Goal: Information Seeking & Learning: Compare options

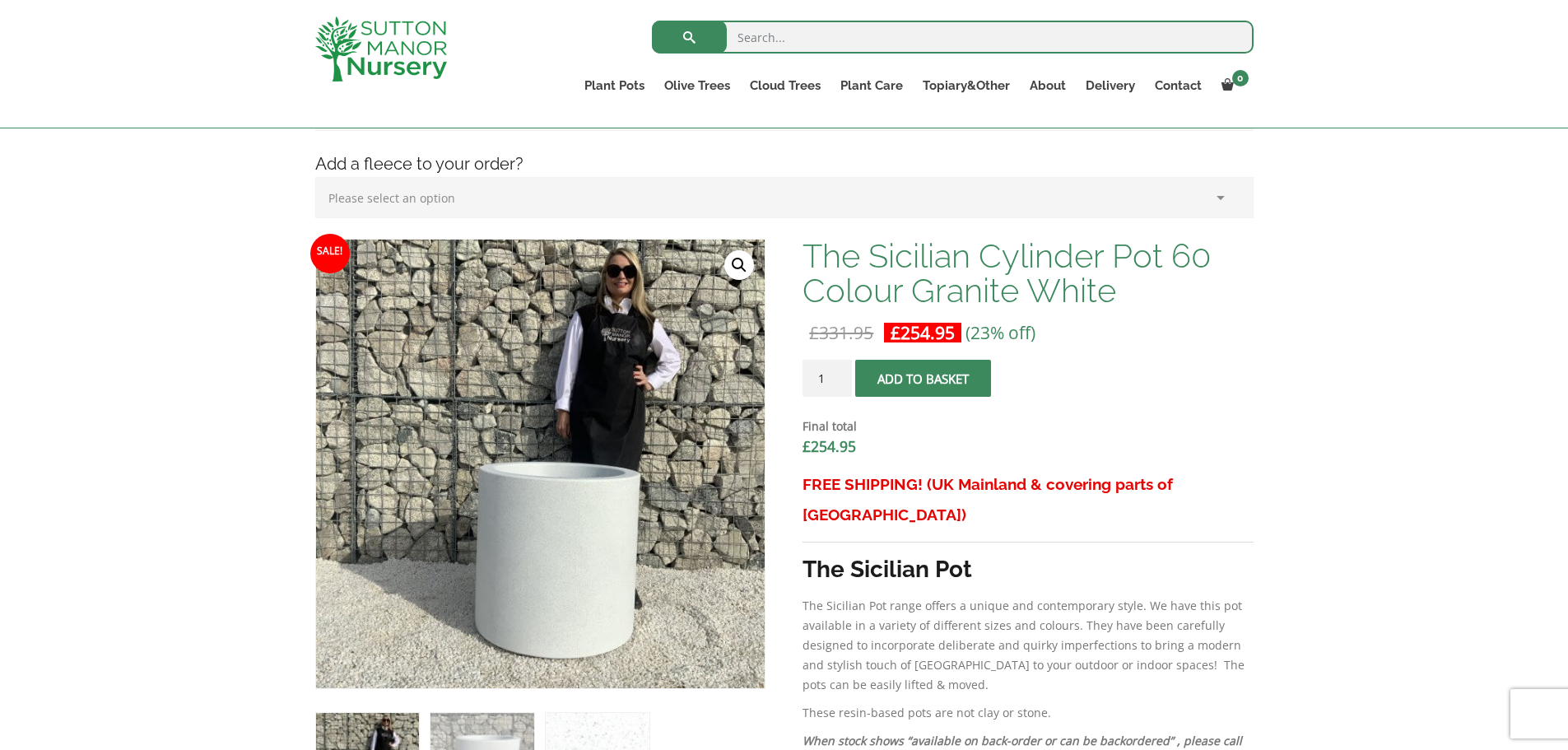
scroll to position [577, 0]
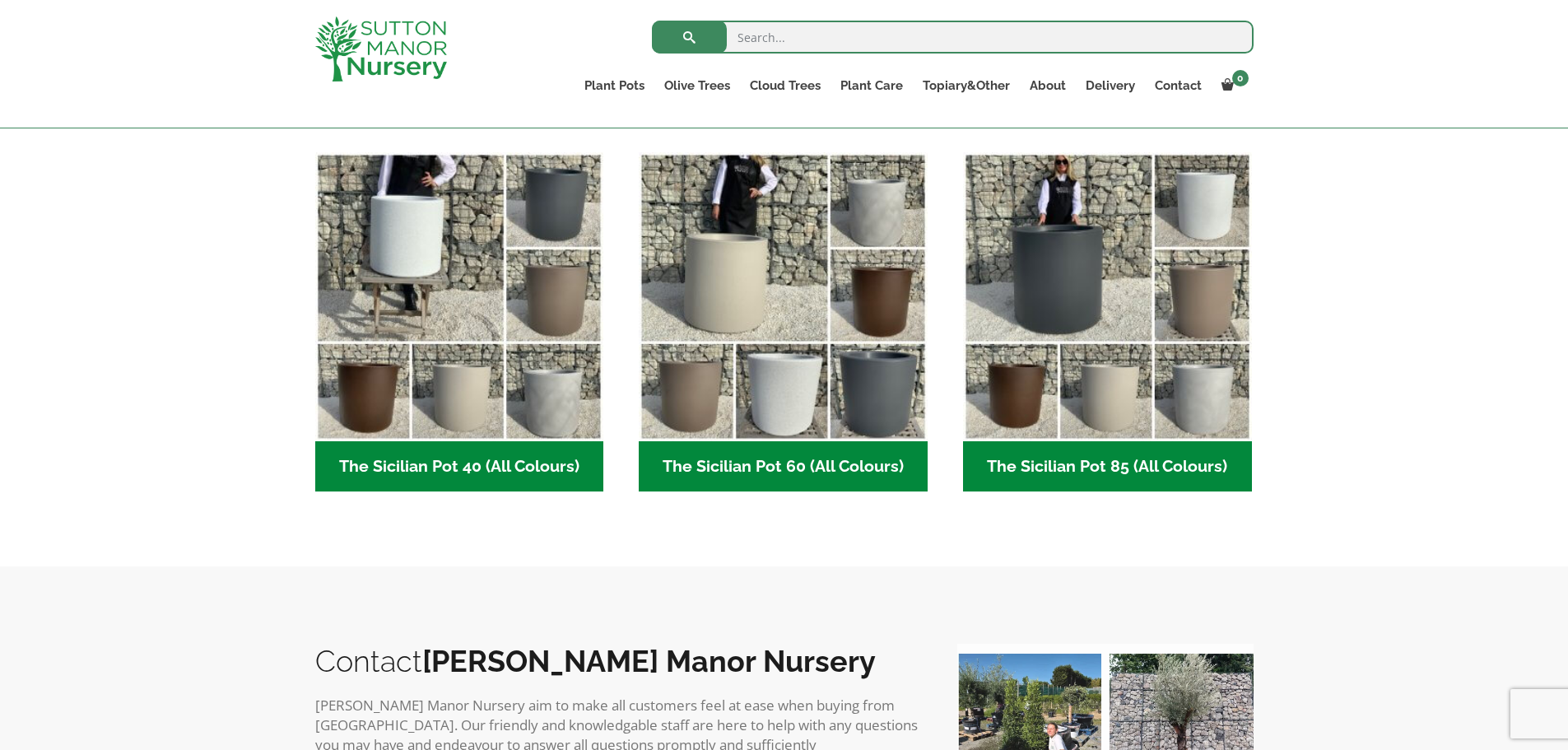
scroll to position [412, 0]
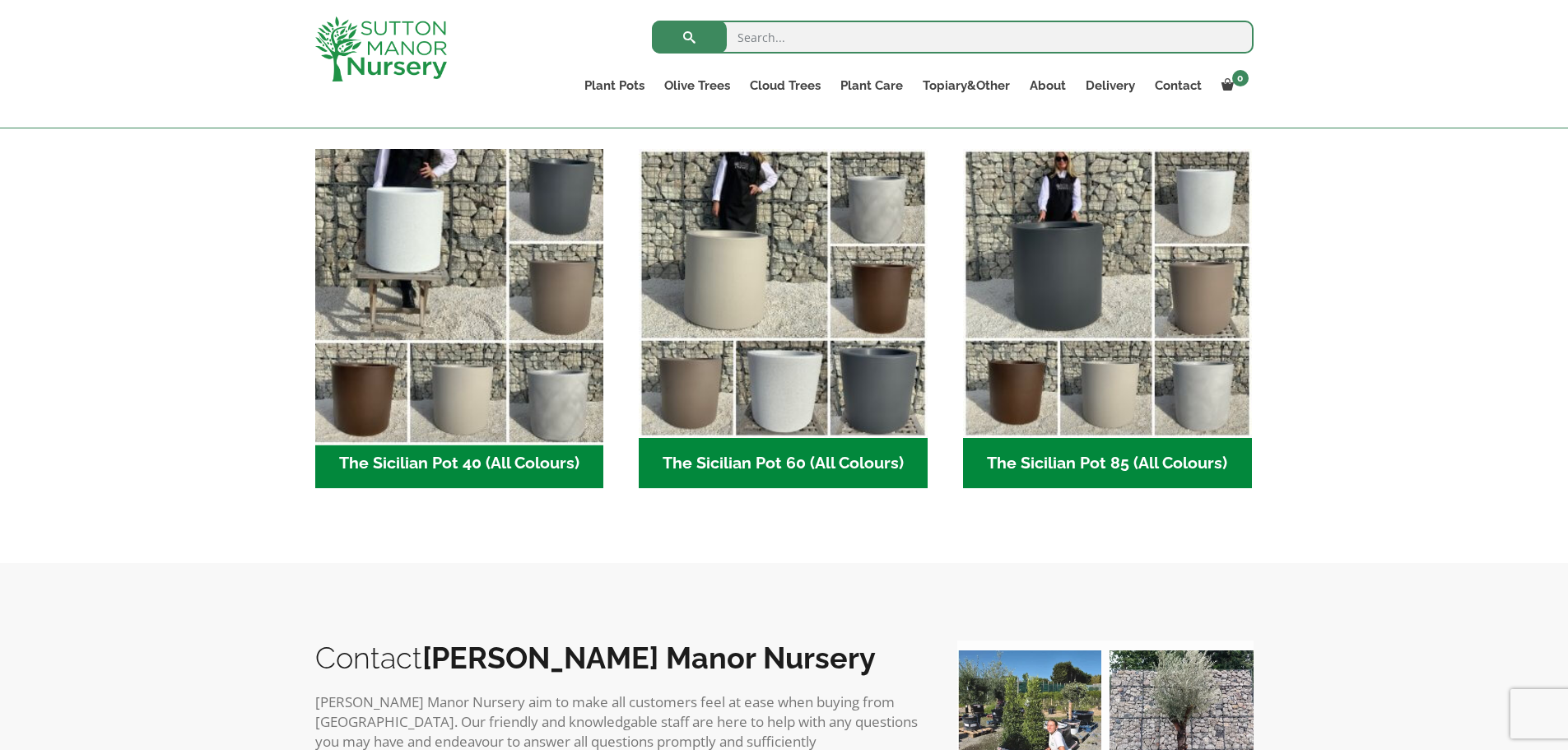
click at [521, 413] on img "Visit product category The Sicilian Pot 40 (All Colours)" at bounding box center [459, 293] width 303 height 303
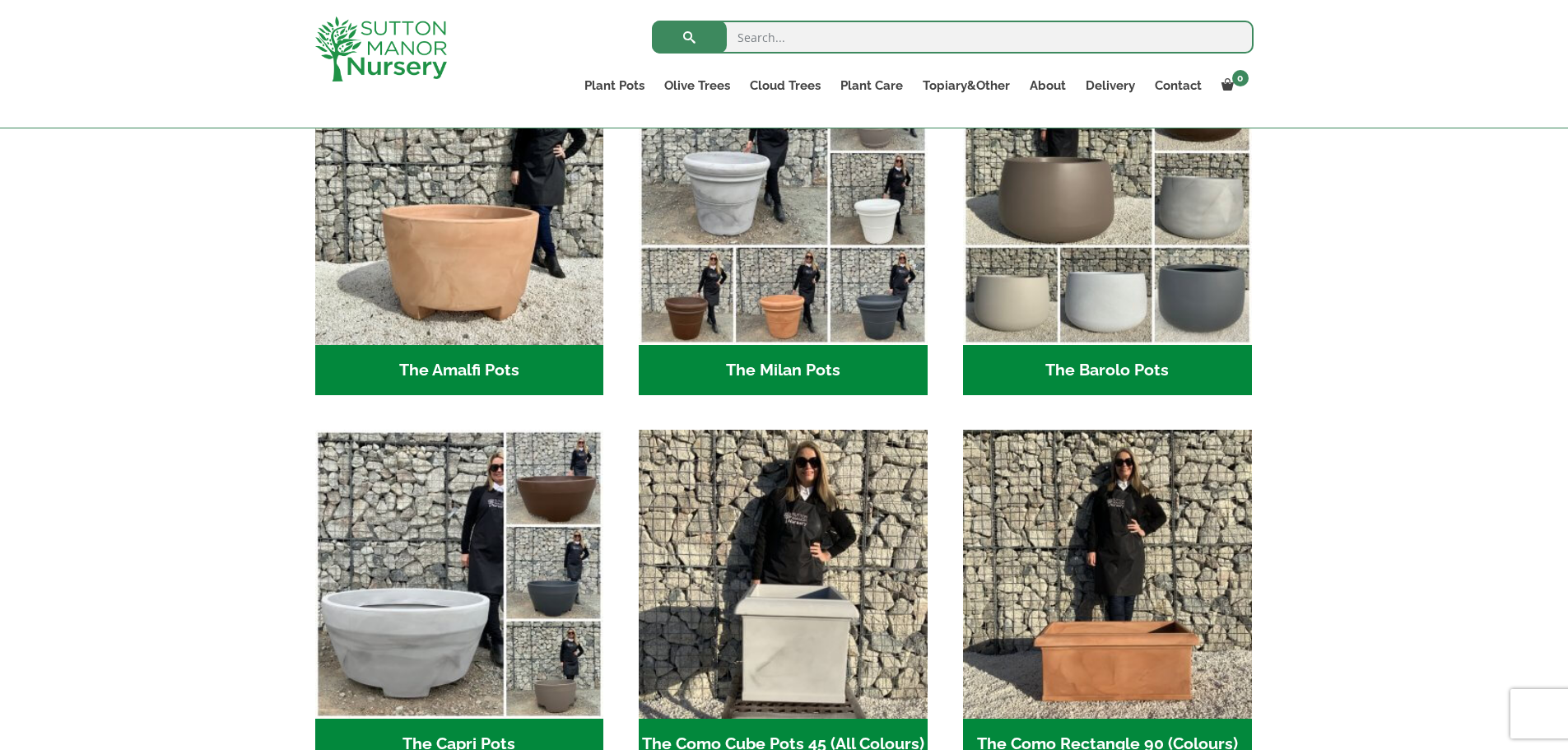
scroll to position [659, 0]
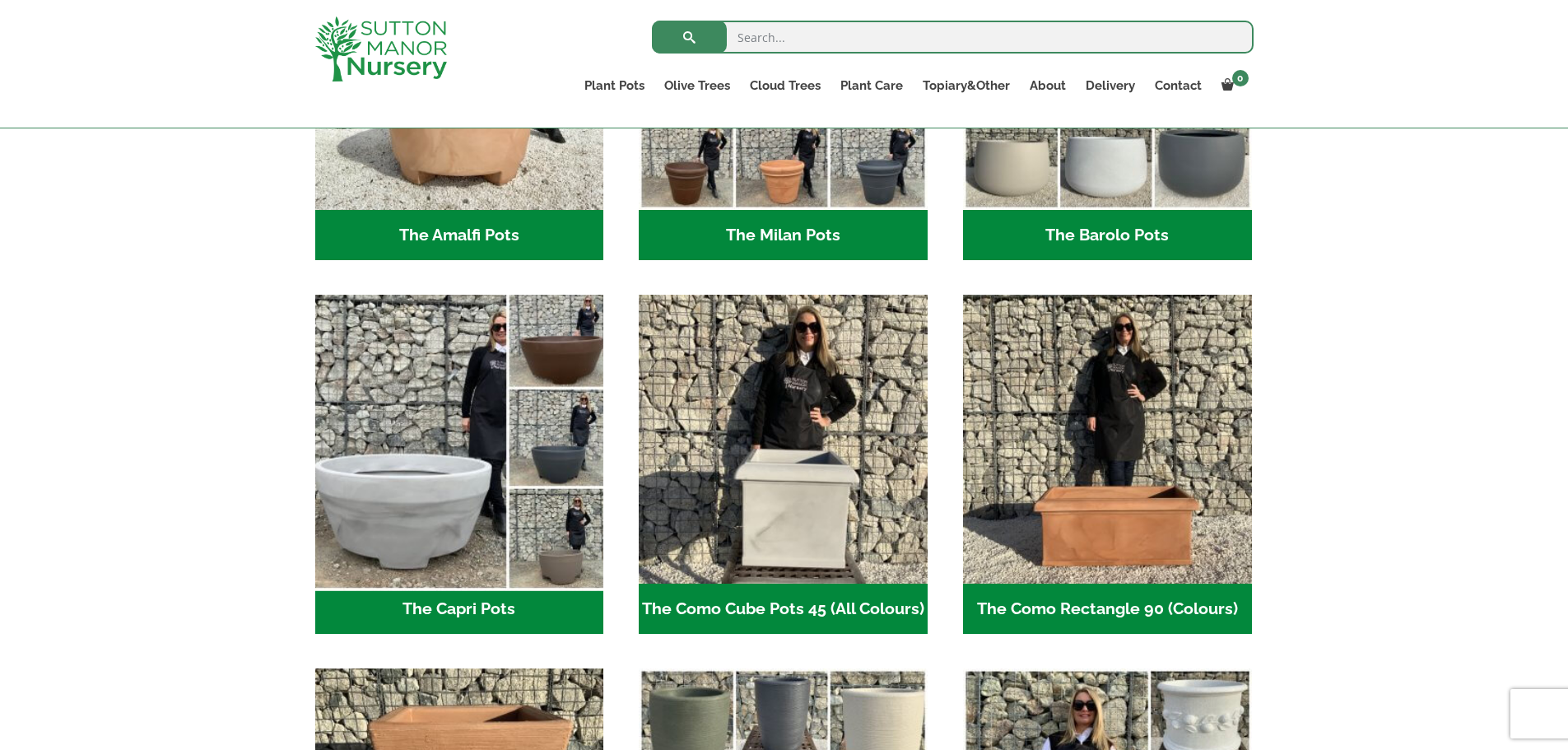
click at [482, 392] on img "Visit product category The Capri Pots" at bounding box center [459, 440] width 303 height 303
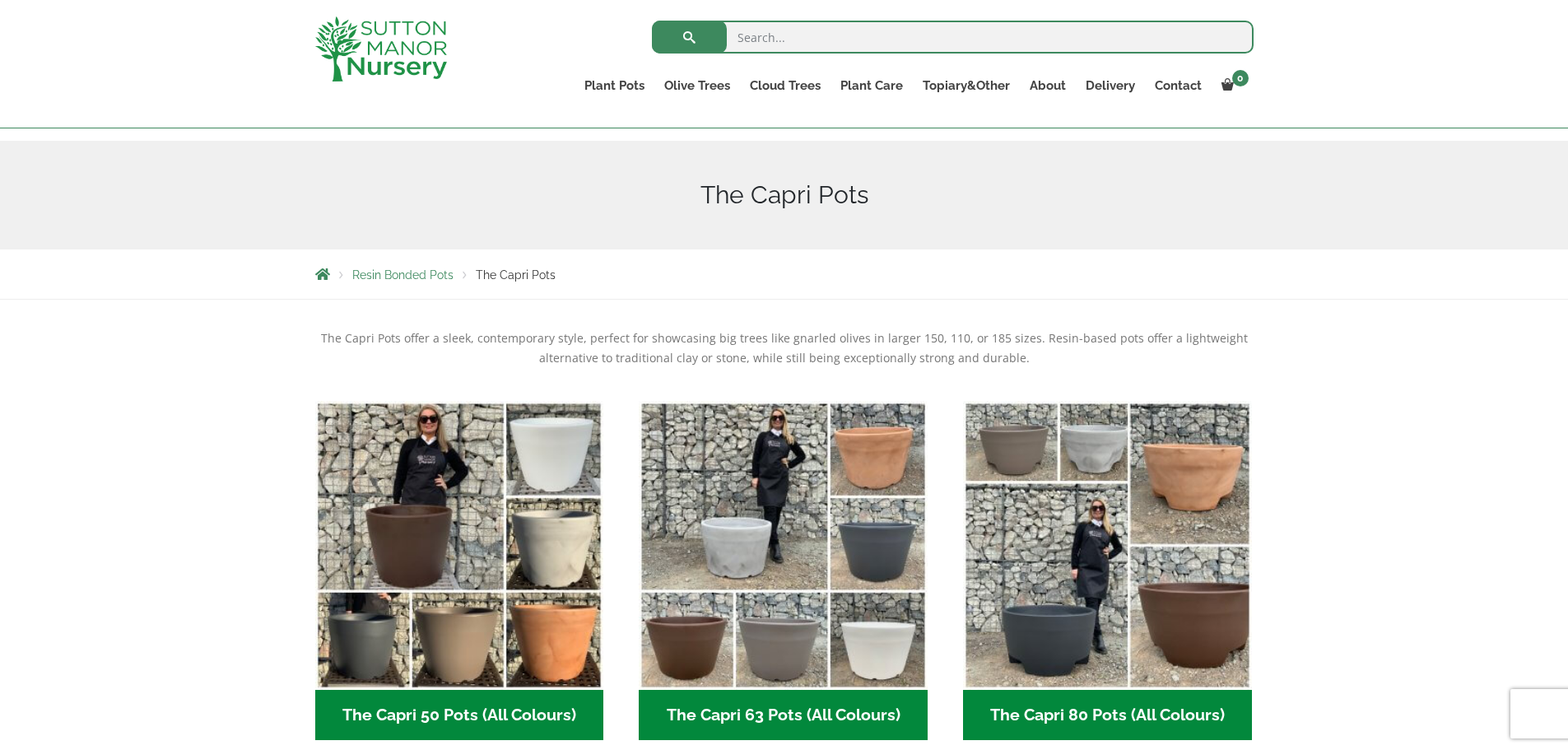
scroll to position [330, 0]
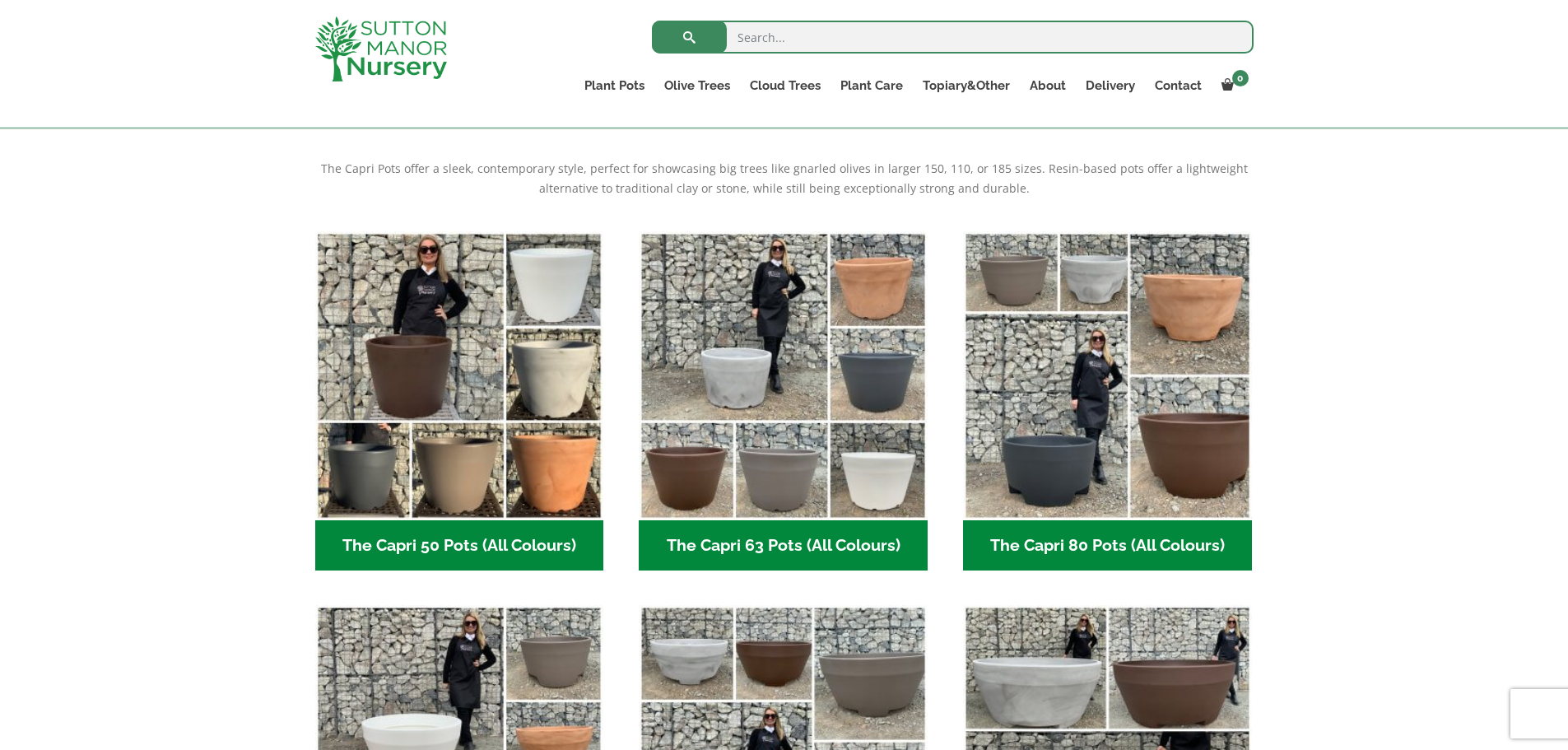
click at [482, 392] on img "Visit product category The Capri 50 Pots (All Colours)" at bounding box center [460, 376] width 289 height 289
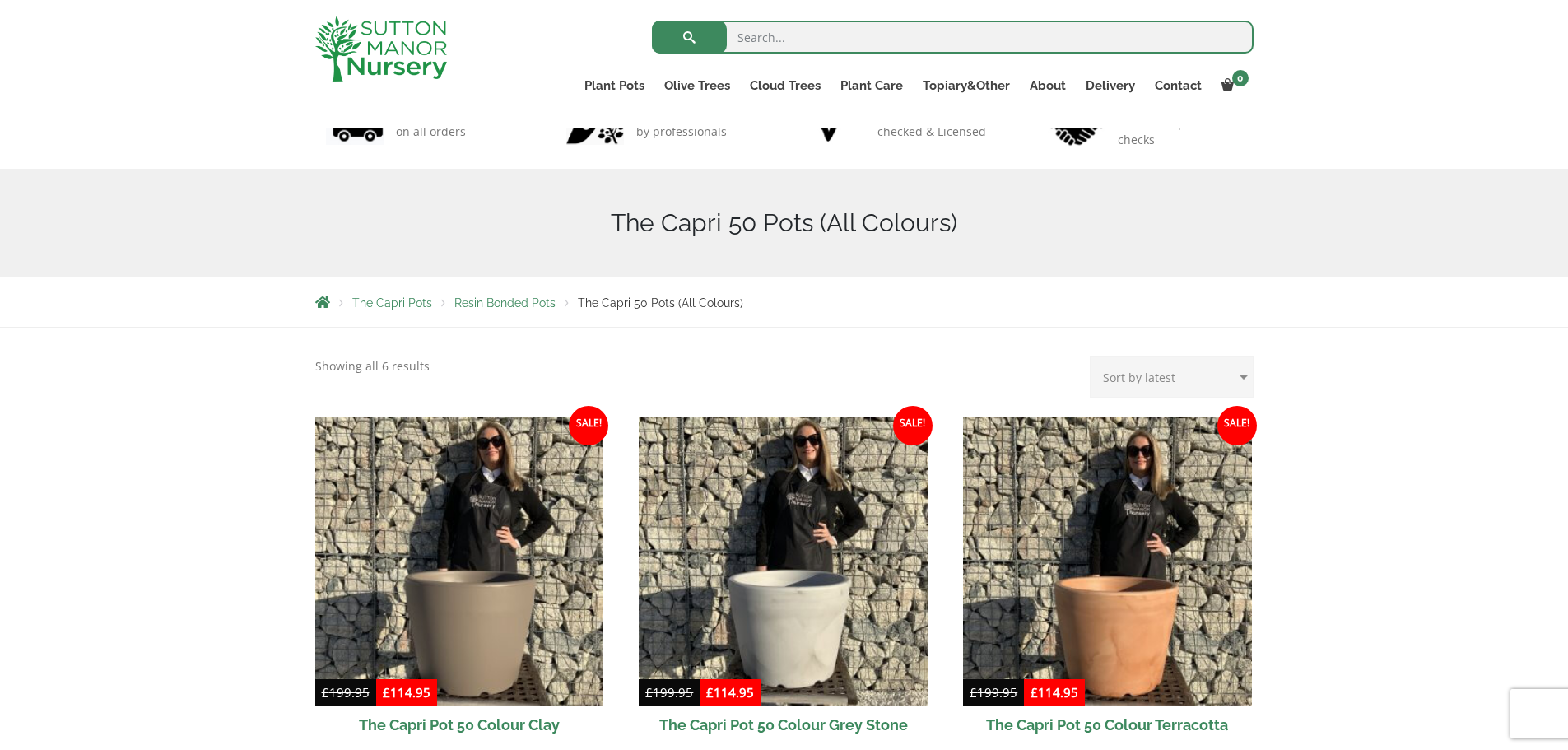
scroll to position [412, 0]
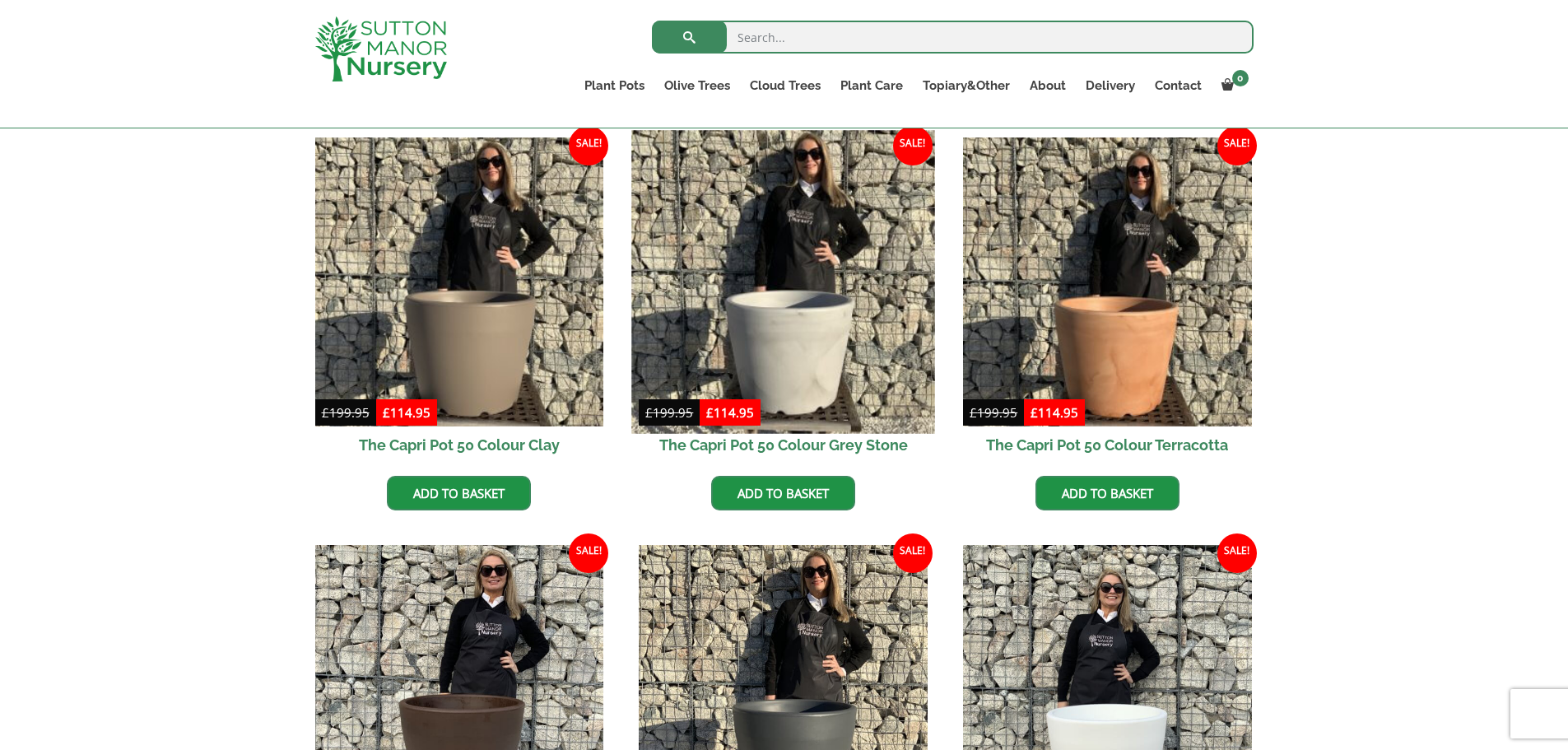
click at [872, 392] on img at bounding box center [784, 282] width 303 height 303
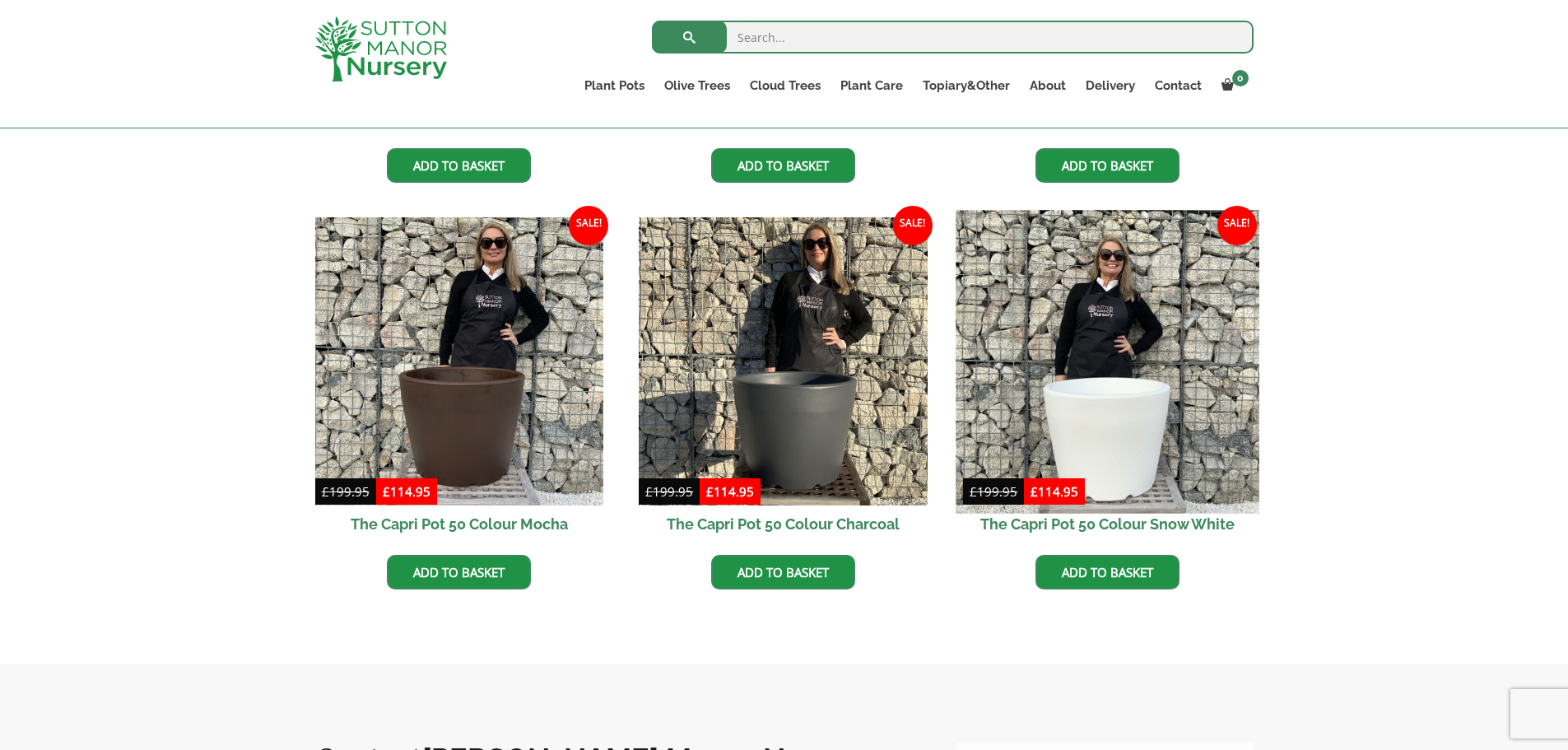
scroll to position [741, 0]
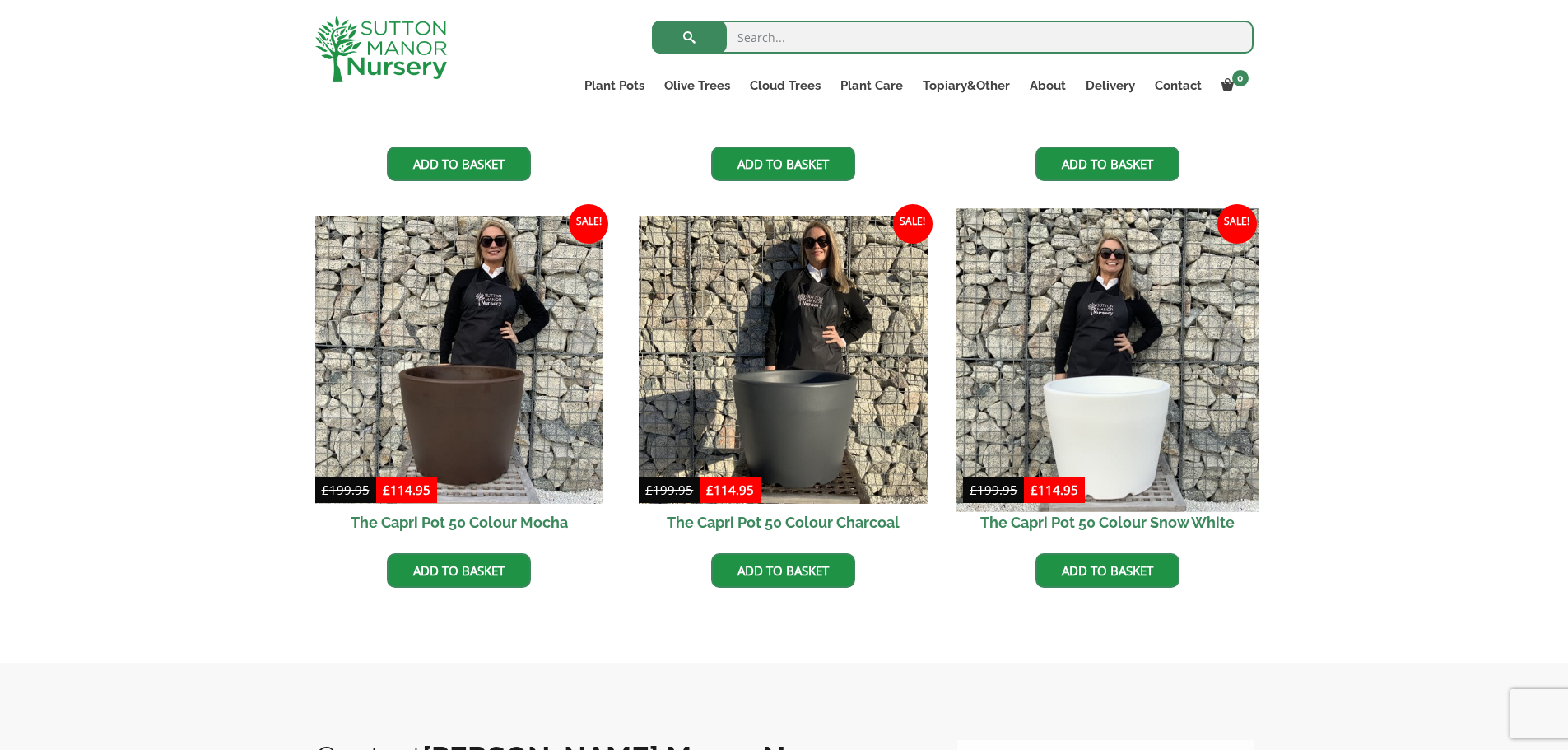
click at [1129, 442] on img at bounding box center [1107, 359] width 303 height 303
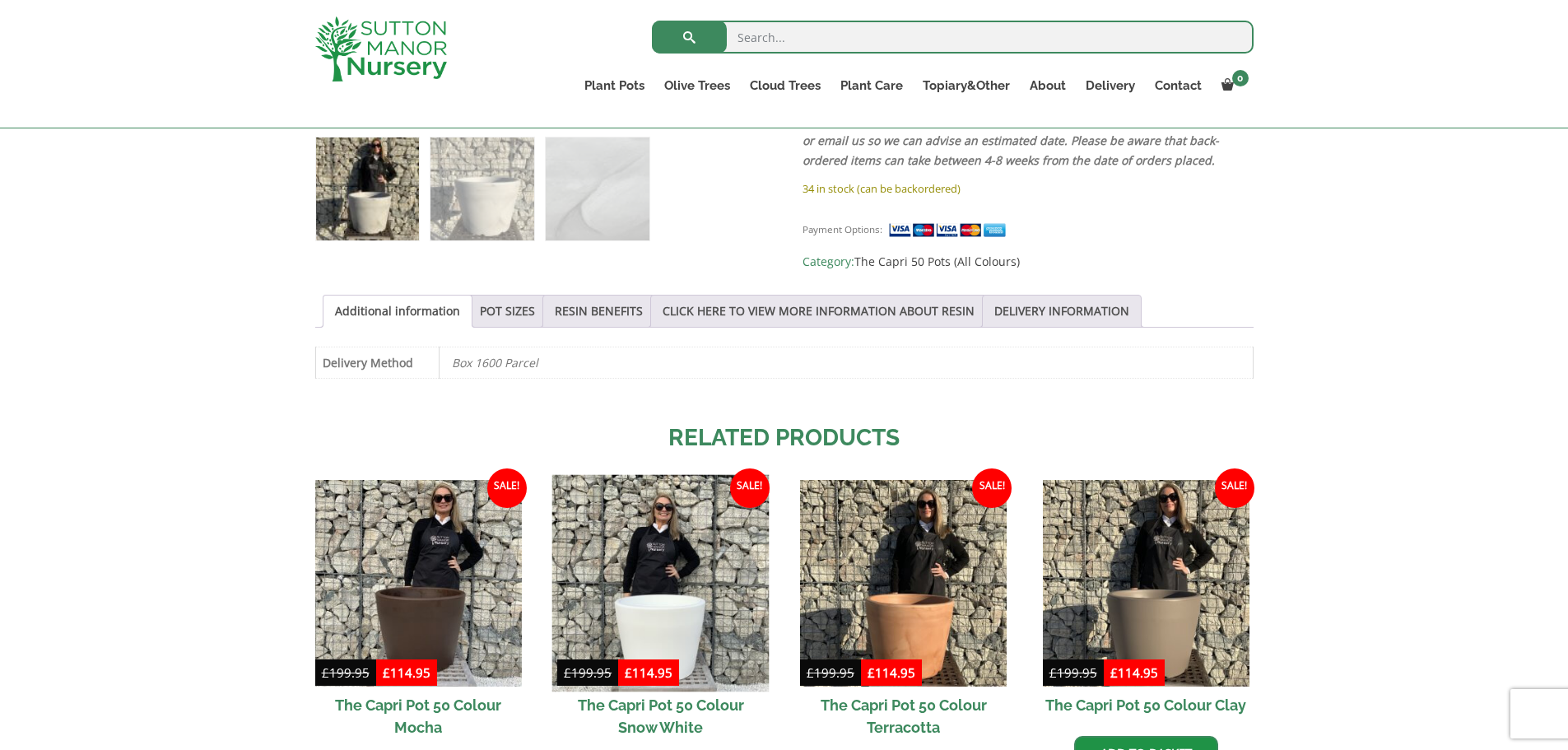
scroll to position [824, 0]
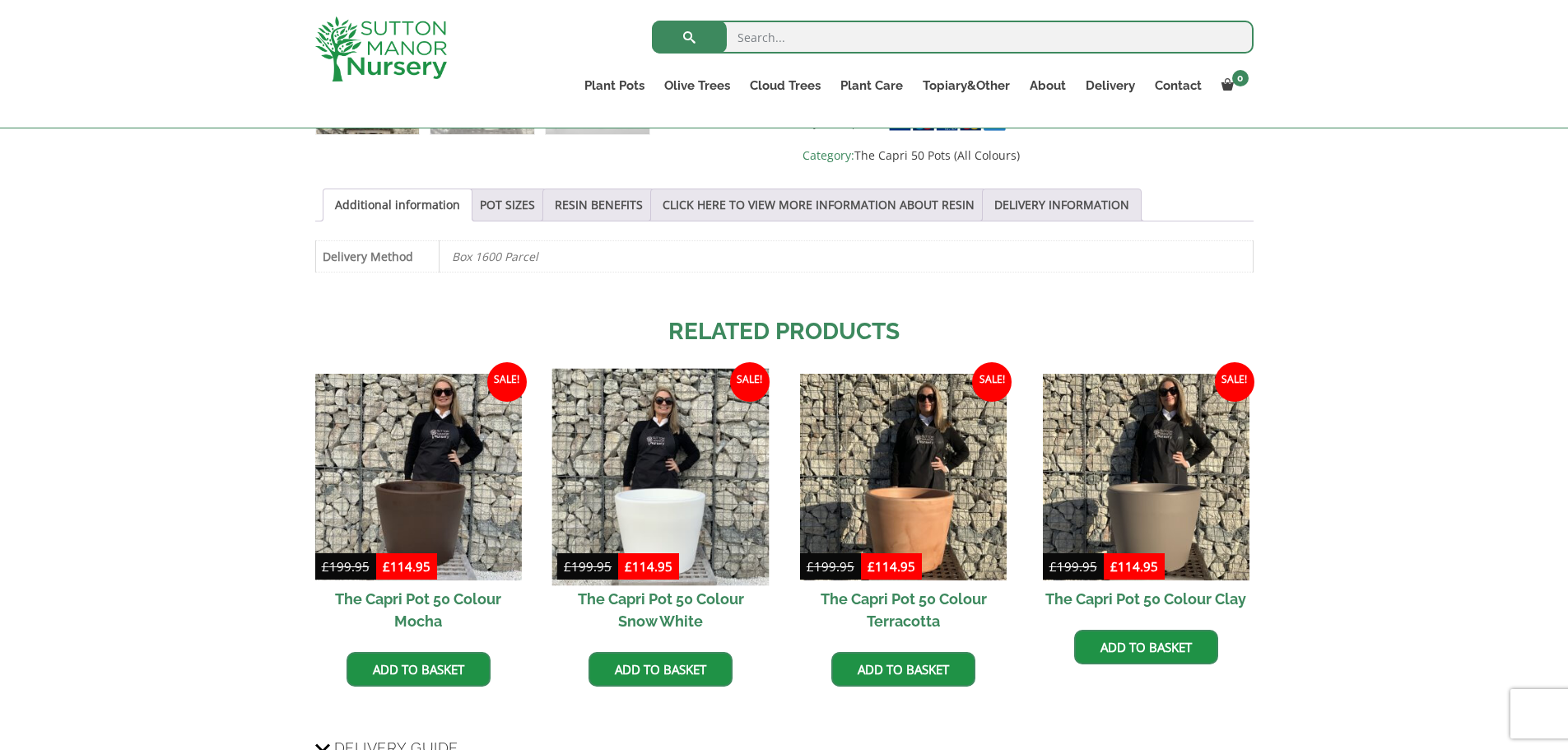
click at [674, 513] on img at bounding box center [660, 476] width 217 height 217
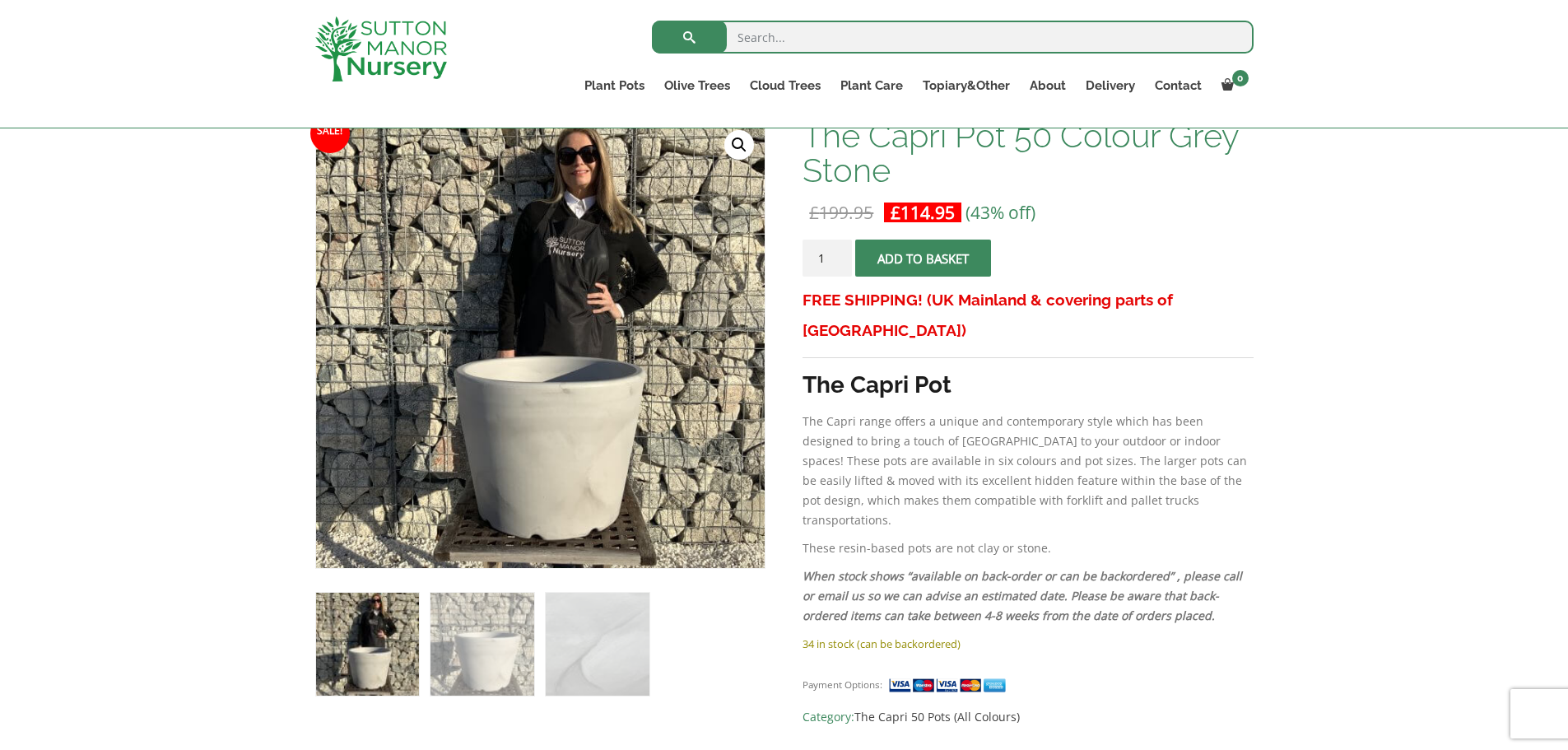
scroll to position [247, 0]
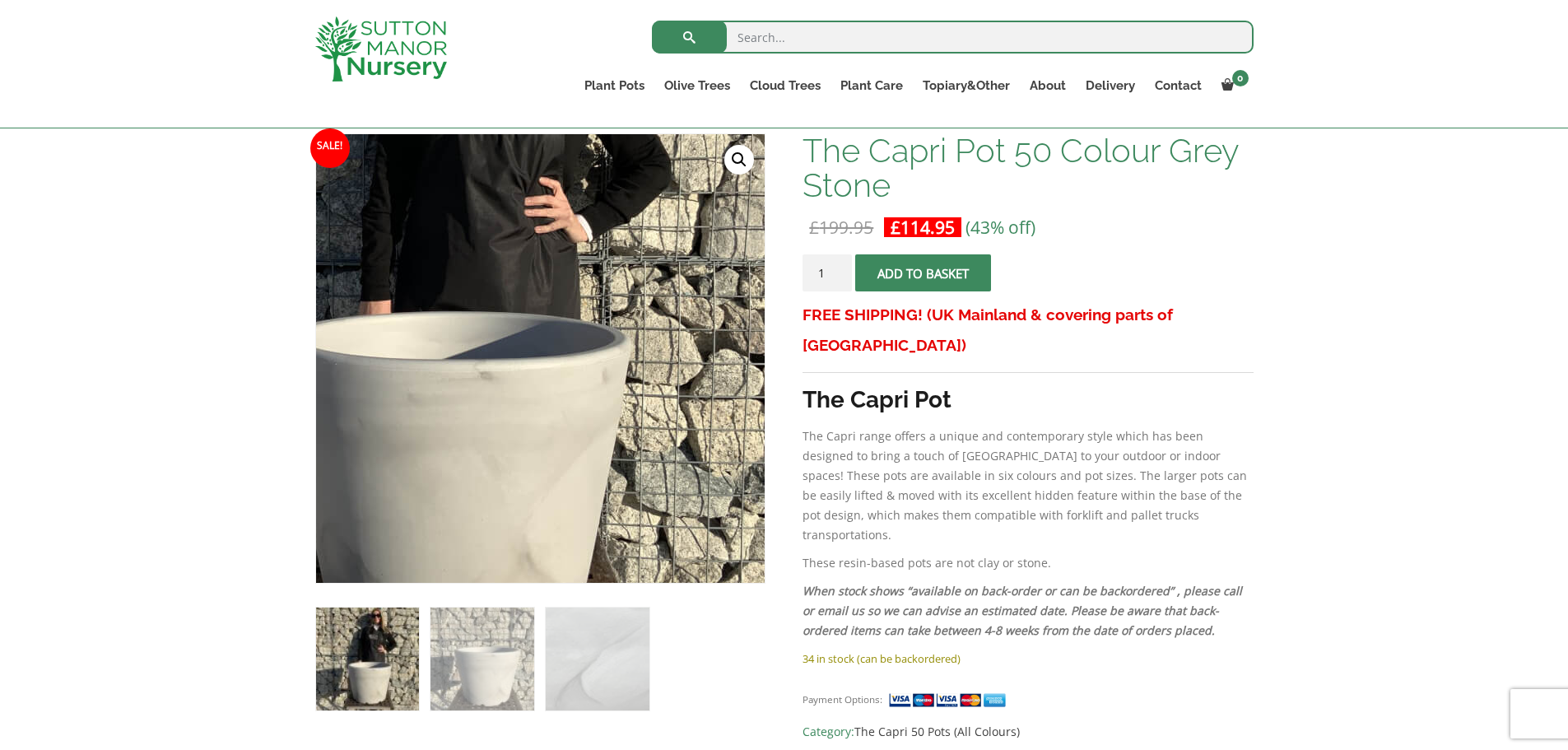
click at [662, 443] on img at bounding box center [439, 289] width 823 height 824
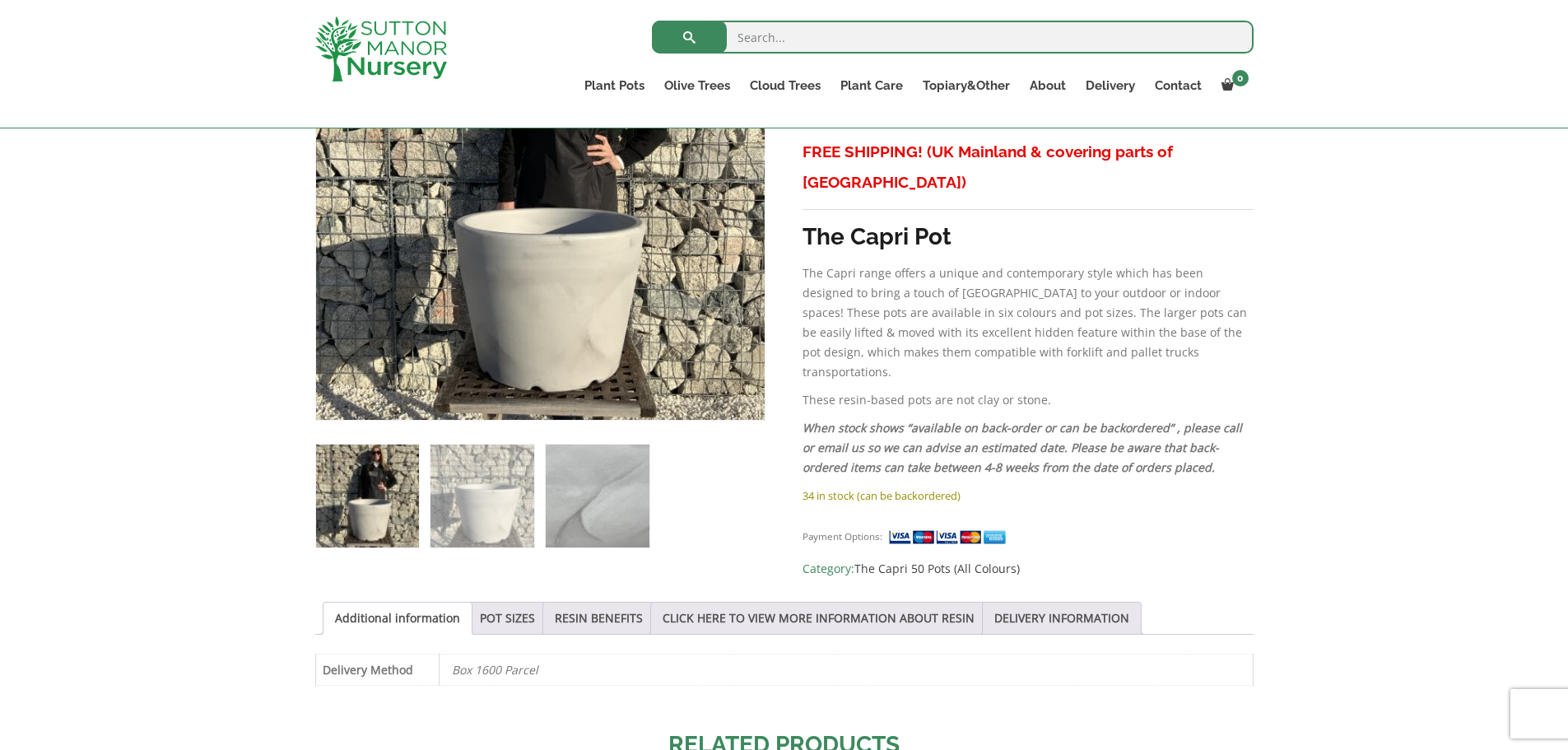
scroll to position [412, 0]
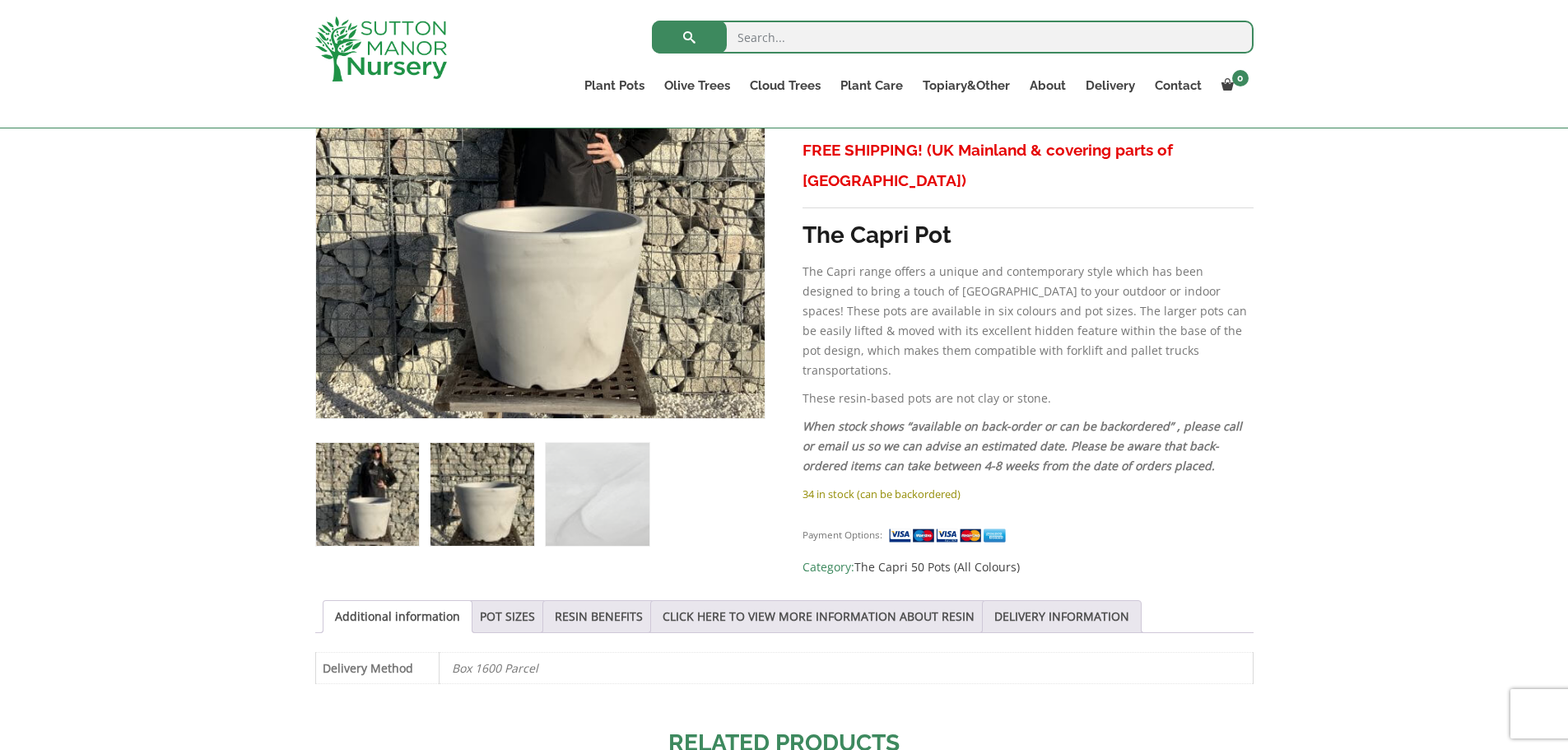
click at [478, 489] on img at bounding box center [482, 495] width 103 height 103
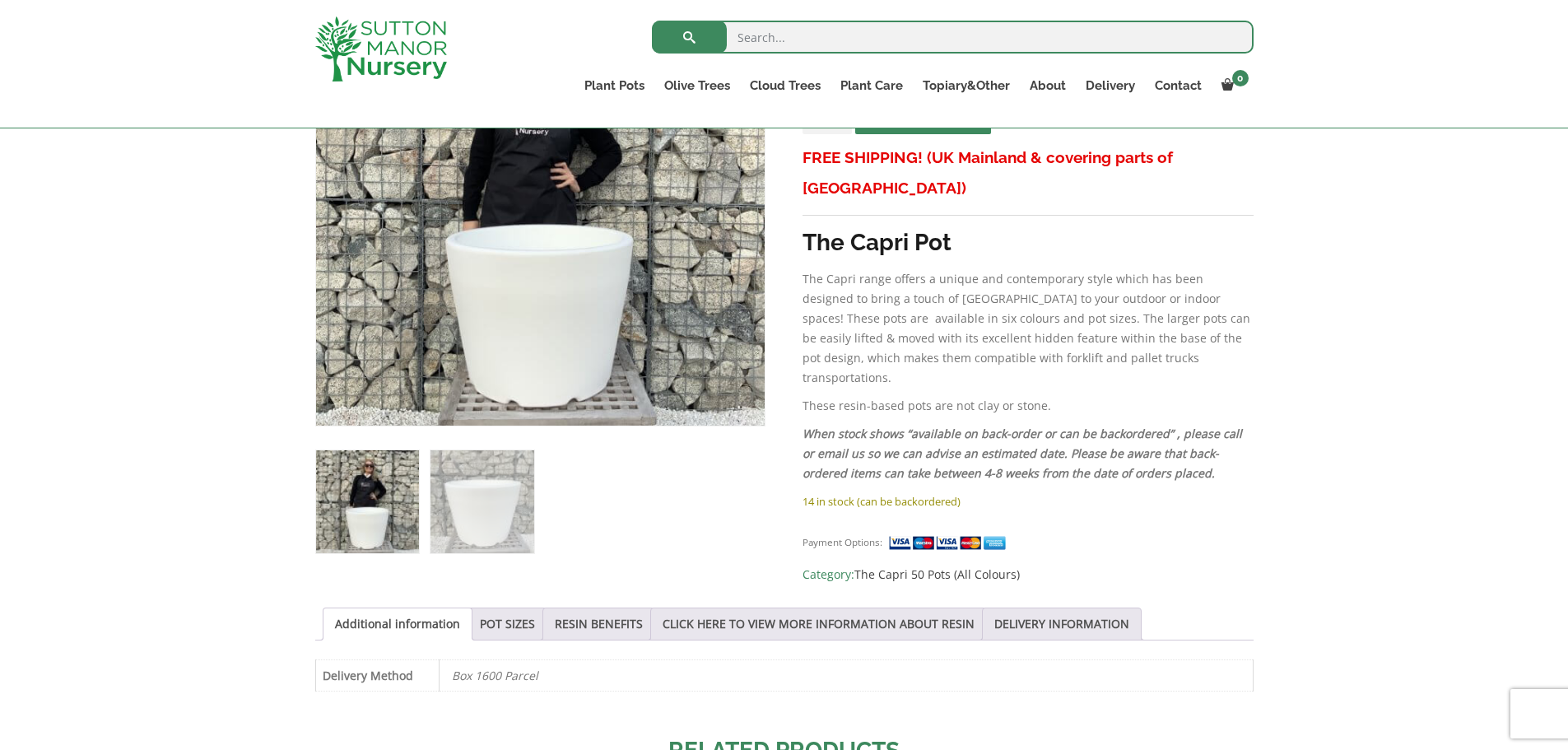
scroll to position [412, 0]
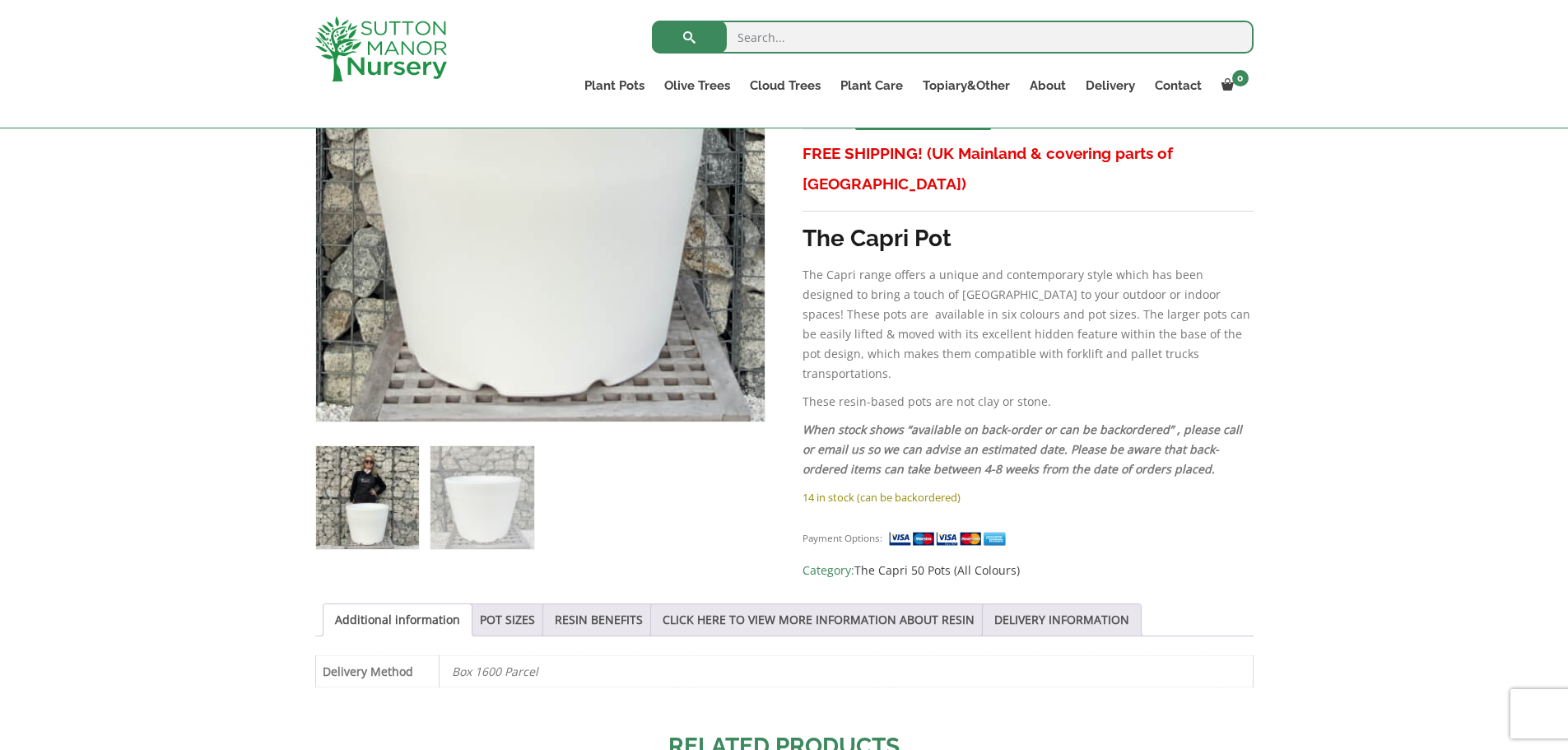
scroll to position [330, 0]
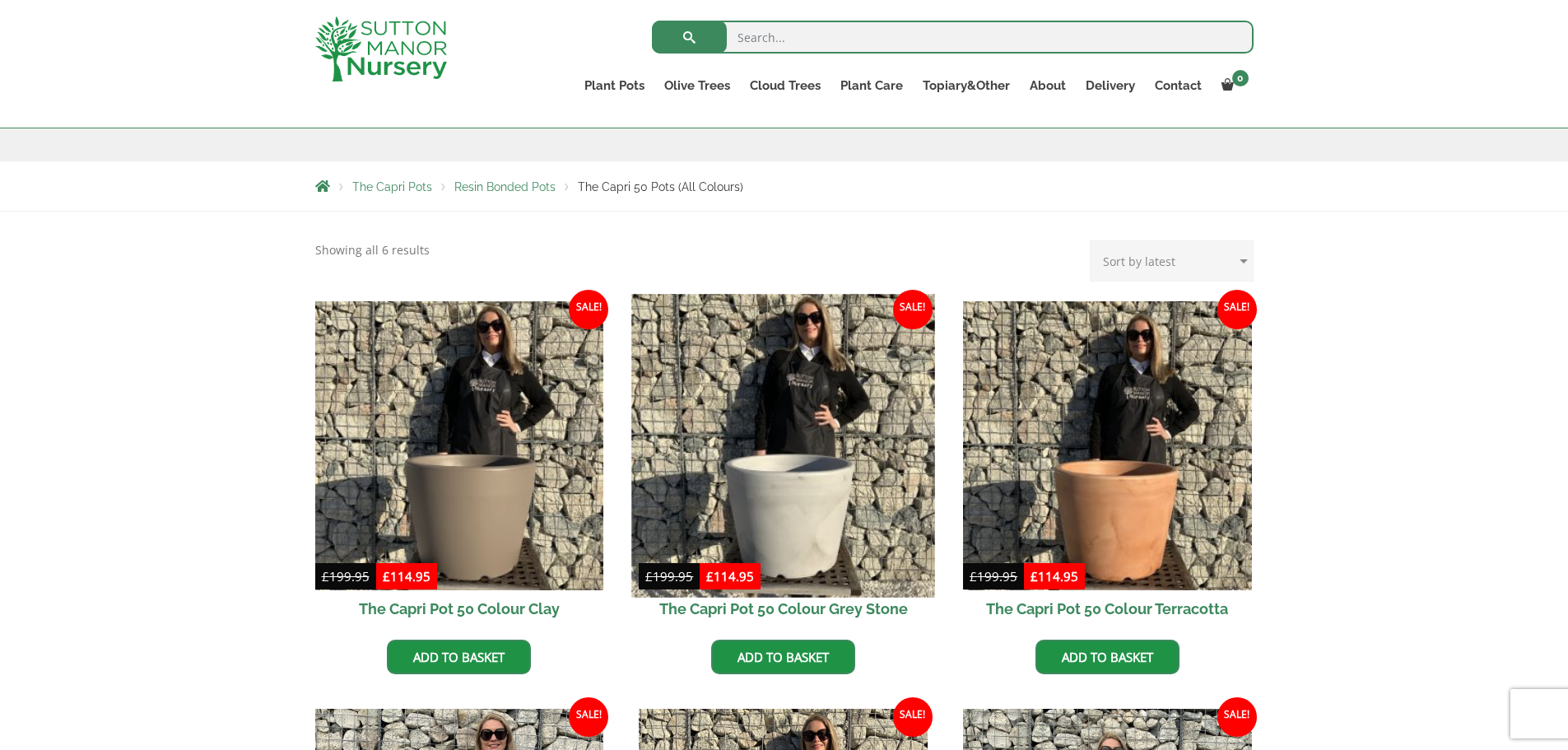
scroll to position [247, 0]
